Goal: Check status: Check status

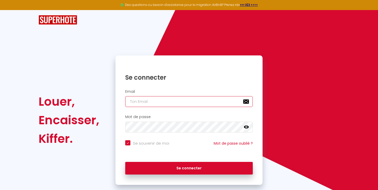
click at [160, 101] on input "email" at bounding box center [189, 101] width 128 height 11
type input "[EMAIL_ADDRESS][DOMAIN_NAME]"
click at [125, 162] on button "Se connecter" at bounding box center [189, 168] width 128 height 13
checkbox input "true"
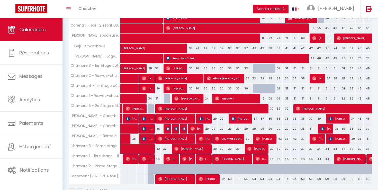
scroll to position [147, 0]
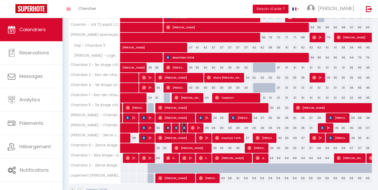
click at [183, 127] on img at bounding box center [184, 128] width 4 height 4
select select "OK"
select select "KO"
select select "0"
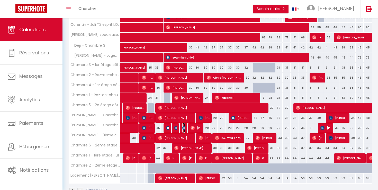
select select "1"
select select
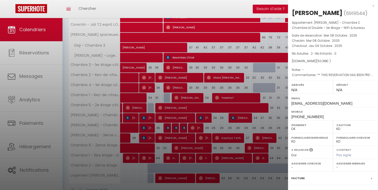
click at [183, 127] on div at bounding box center [189, 95] width 378 height 190
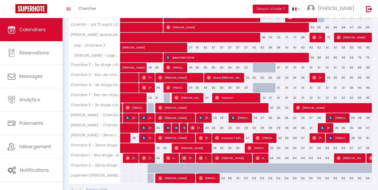
click at [184, 158] on img at bounding box center [184, 158] width 4 height 4
select select "OK"
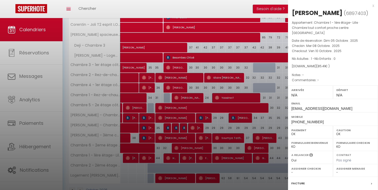
click at [184, 158] on div at bounding box center [189, 95] width 378 height 190
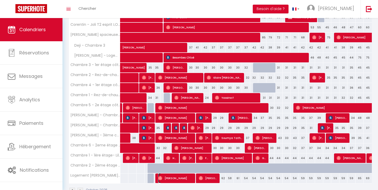
click at [183, 178] on span "[PERSON_NAME]" at bounding box center [176, 178] width 36 height 10
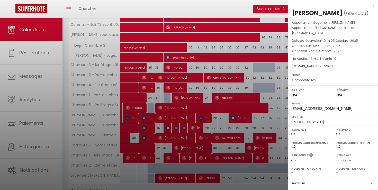
click at [183, 178] on div at bounding box center [189, 95] width 378 height 190
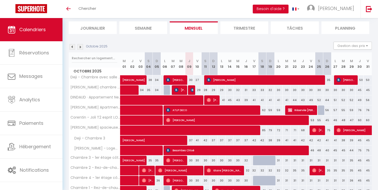
scroll to position [54, 0]
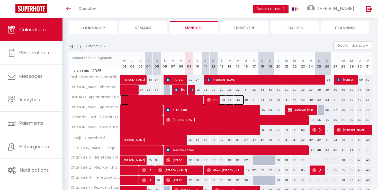
click at [193, 98] on span at bounding box center [185, 100] width 118 height 10
select select "OK"
select select "0"
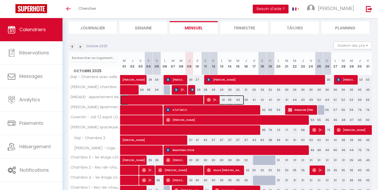
select select "1"
select select
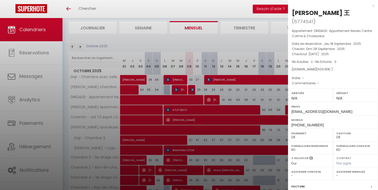
click at [198, 89] on div at bounding box center [189, 95] width 378 height 190
